Goal: Information Seeking & Learning: Check status

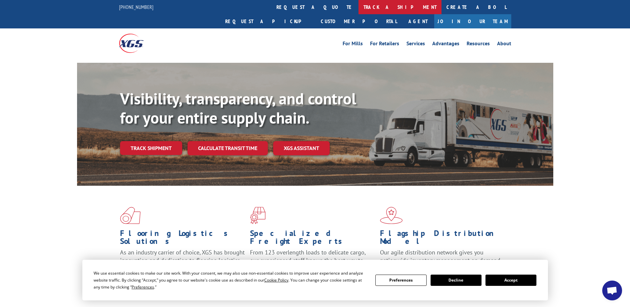
click at [358, 10] on link "track a shipment" at bounding box center [399, 7] width 83 height 14
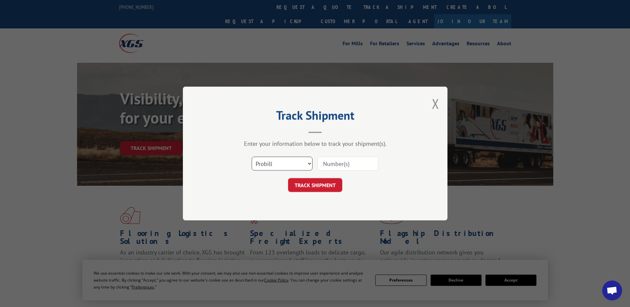
click at [294, 163] on select "Select category... Probill BOL PO" at bounding box center [282, 164] width 61 height 14
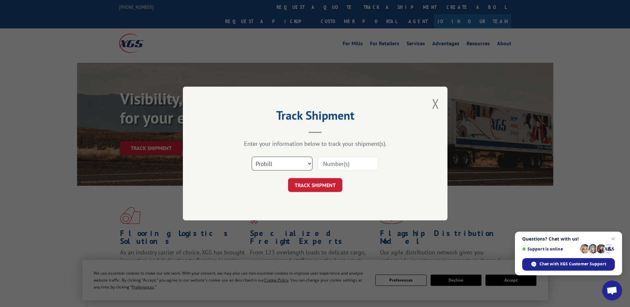
select select "bol"
click at [252, 157] on select "Select category... Probill BOL PO" at bounding box center [282, 164] width 61 height 14
click at [332, 163] on input at bounding box center [347, 164] width 61 height 14
paste input "440298"
type input "440298"
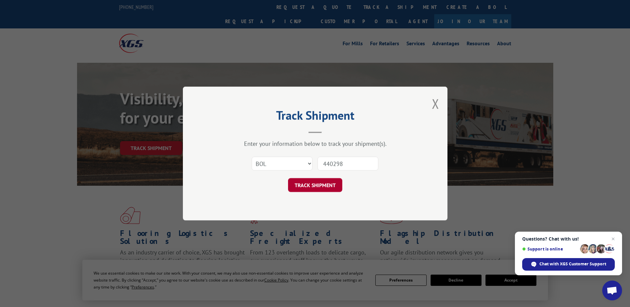
click at [329, 179] on button "TRACK SHIPMENT" at bounding box center [315, 185] width 54 height 14
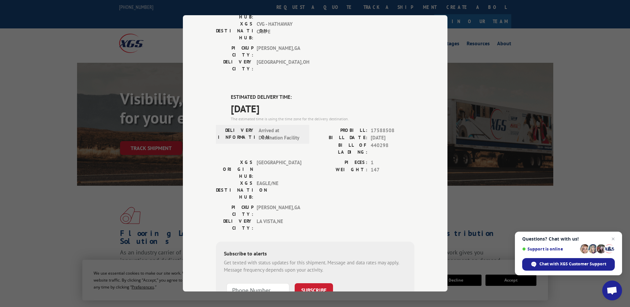
scroll to position [128, 0]
